Goal: Task Accomplishment & Management: Check status

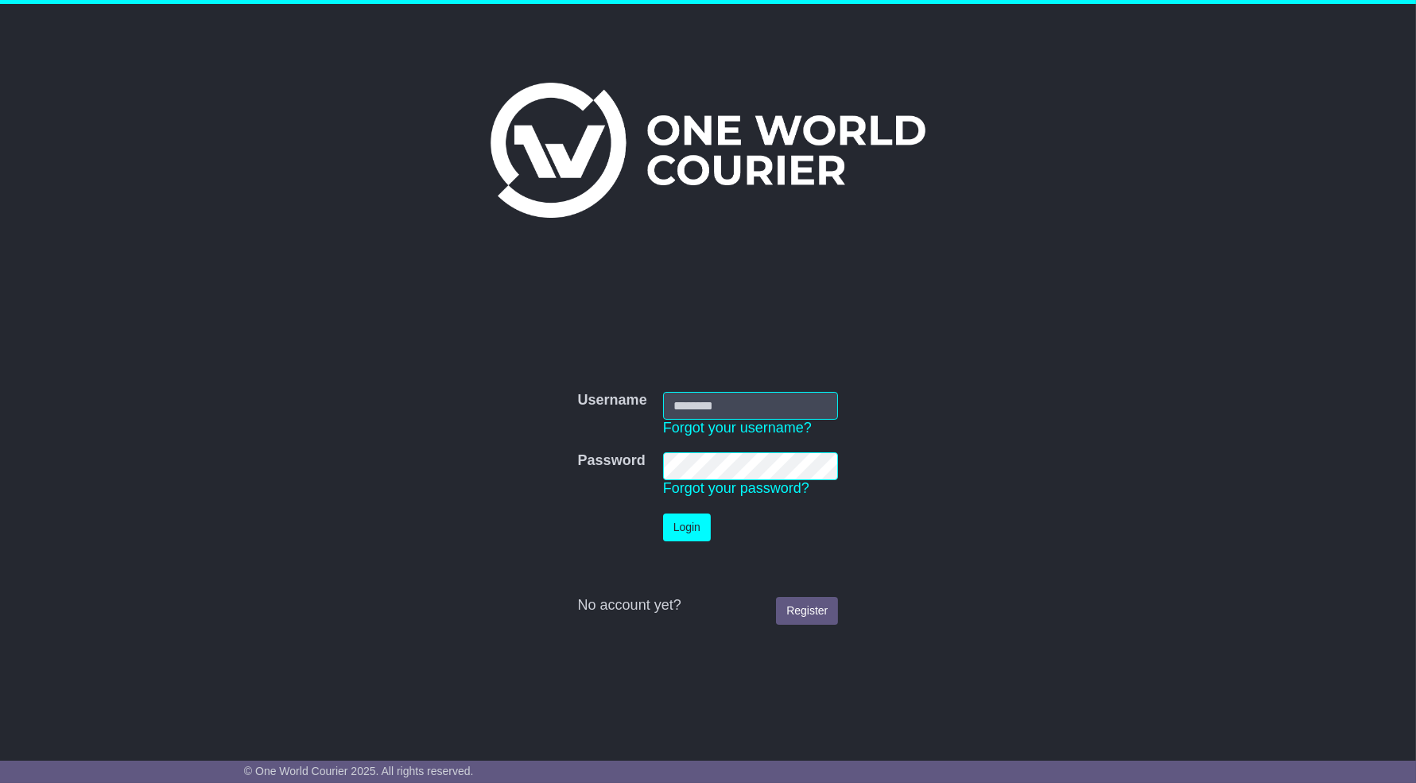
type input "**********"
click at [703, 522] on button "Login" at bounding box center [687, 527] width 48 height 28
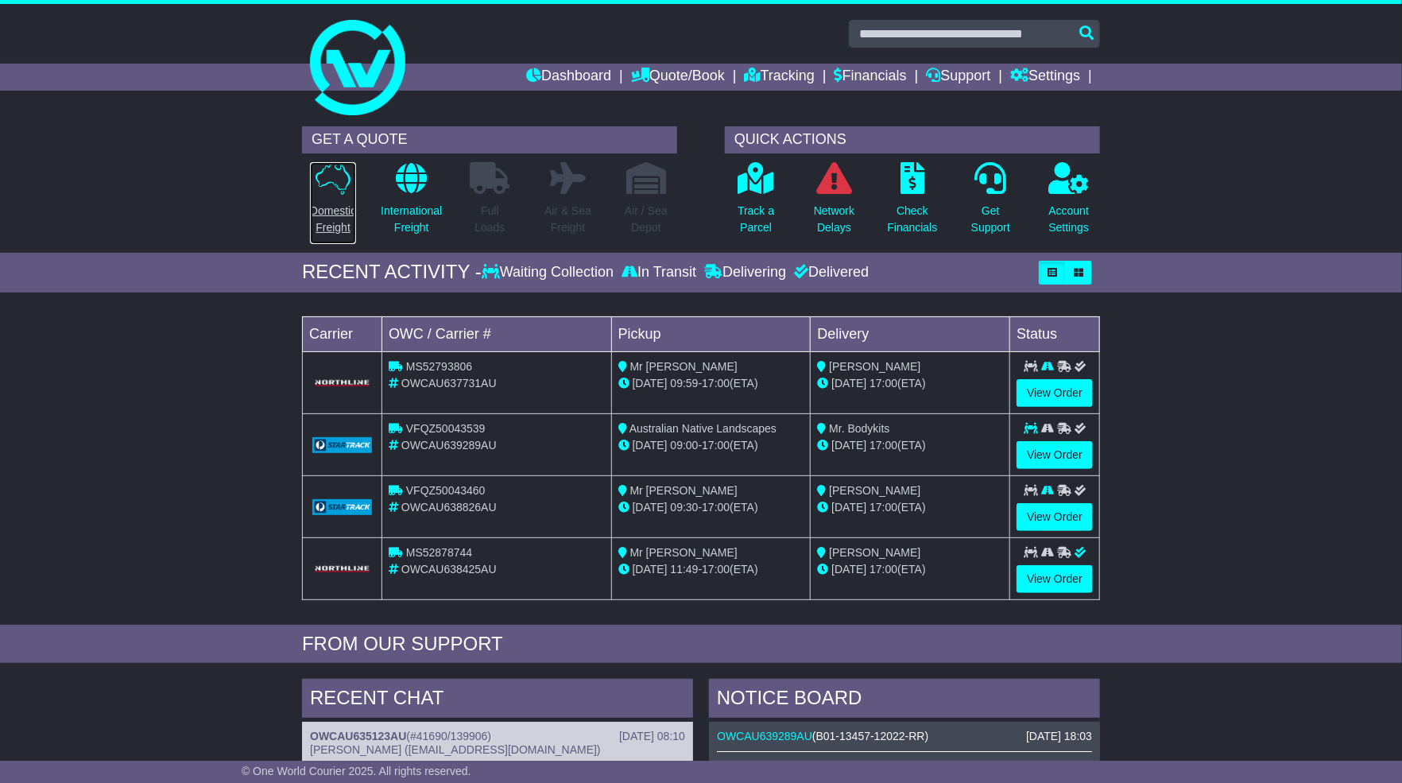
click at [331, 188] on icon at bounding box center [333, 178] width 35 height 33
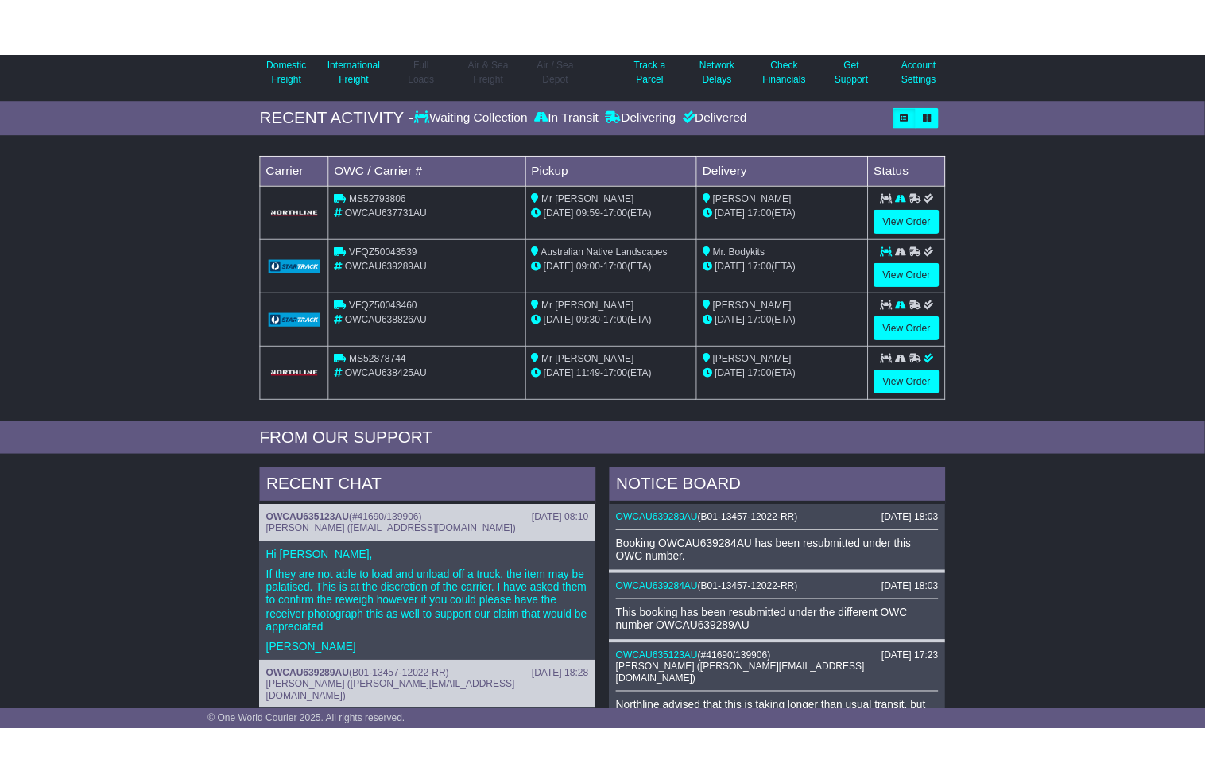
scroll to position [353, 0]
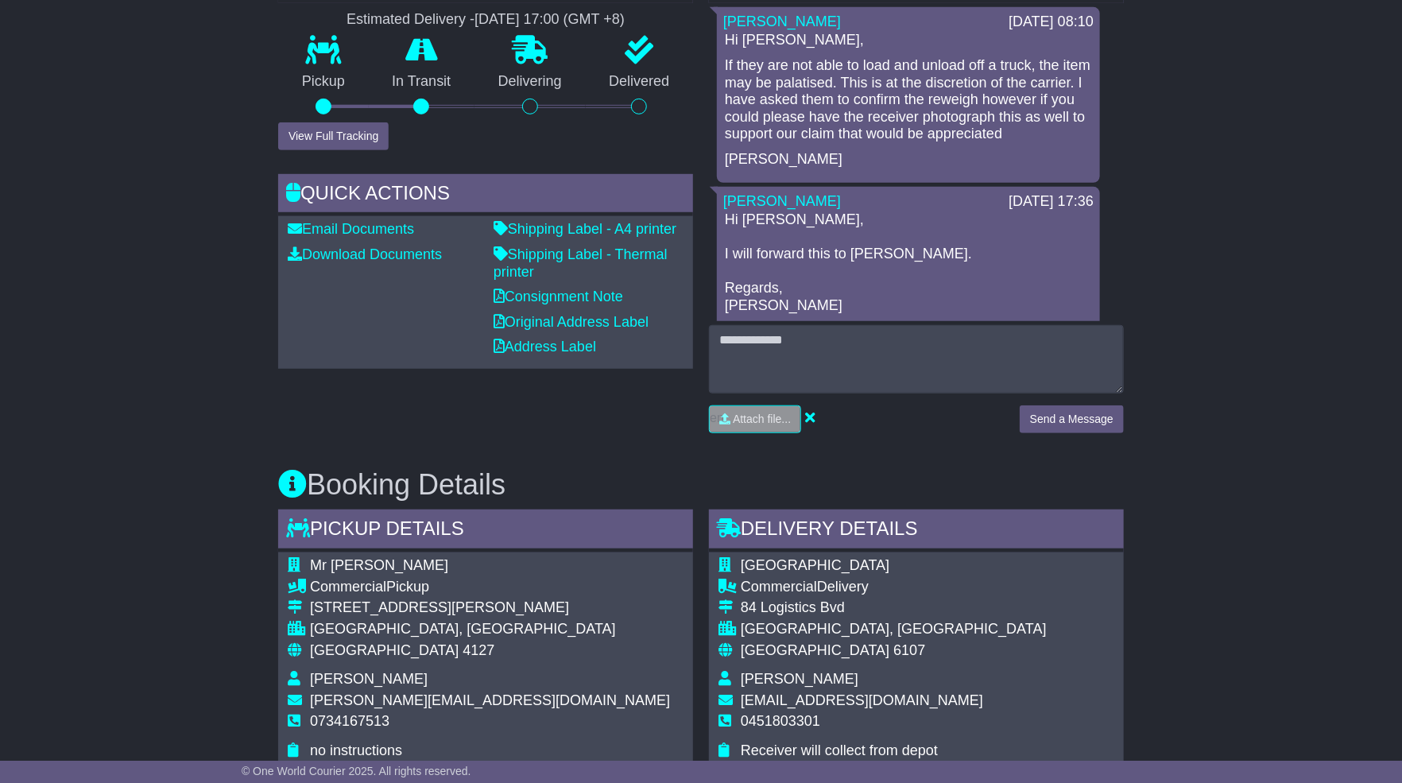
scroll to position [425, 0]
click at [1261, 489] on div "Email Download Tracking Pricing Insurance" at bounding box center [701, 702] width 1402 height 1694
